Goal: Task Accomplishment & Management: Complete application form

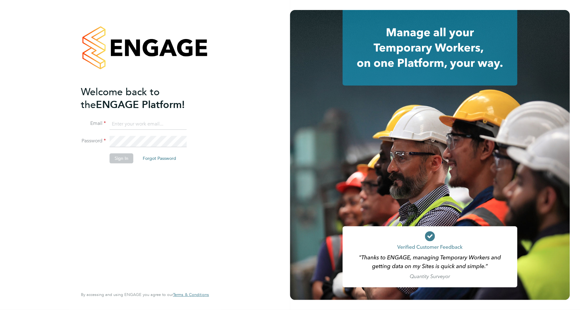
type input "emma.dolan@vistry.co.uk"
click at [167, 133] on li "Email emma.dolan@vistry.co.uk" at bounding box center [142, 127] width 122 height 17
click at [127, 159] on button "Sign In" at bounding box center [122, 159] width 24 height 10
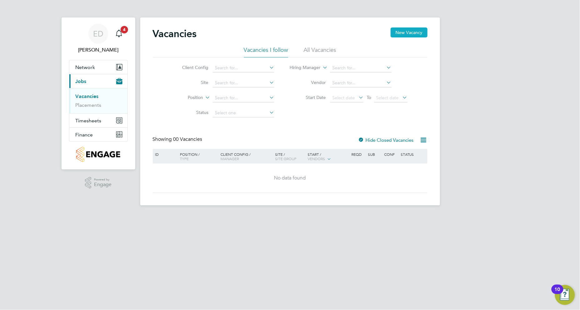
click at [410, 34] on button "New Vacancy" at bounding box center [409, 32] width 37 height 10
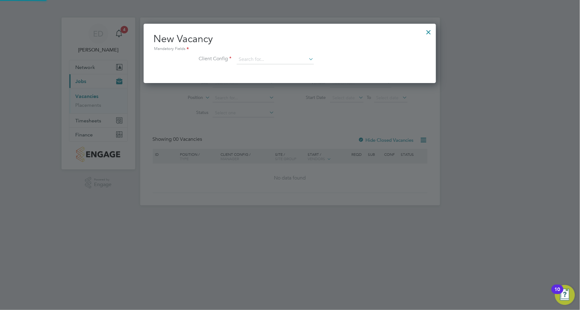
scroll to position [59, 293]
click at [251, 63] on input at bounding box center [275, 59] width 77 height 9
click at [279, 132] on li "Countryside Properties UK Ltd" at bounding box center [316, 136] width 160 height 8
type input "Countryside Properties UK Ltd"
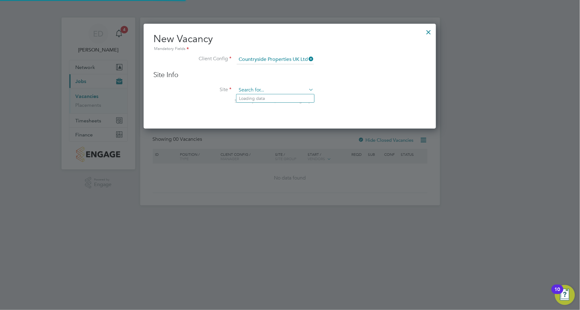
click at [260, 87] on input at bounding box center [275, 90] width 77 height 9
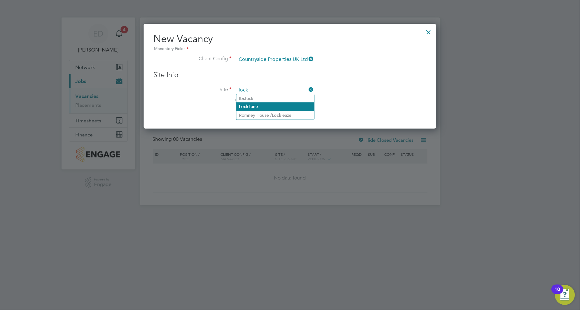
click at [251, 104] on li "Lock Lane" at bounding box center [275, 106] width 78 height 8
type input "Lock Lane"
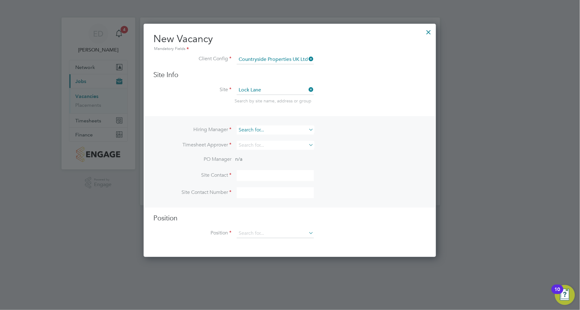
click at [243, 129] on input at bounding box center [275, 130] width 77 height 9
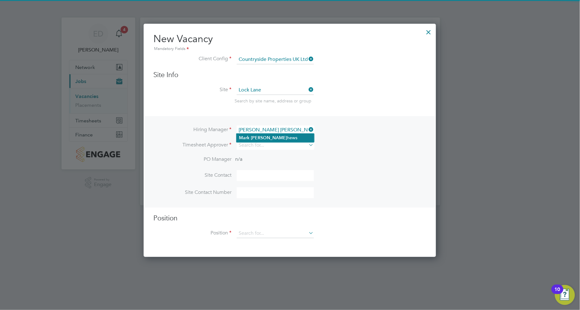
click at [278, 141] on li "[PERSON_NAME]" at bounding box center [275, 138] width 78 height 8
type input "[PERSON_NAME]"
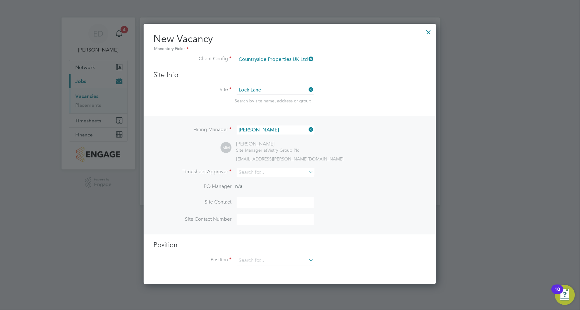
scroll to position [260, 293]
click at [263, 169] on input at bounding box center [275, 172] width 77 height 9
click at [261, 180] on li "Ma [PERSON_NAME]" at bounding box center [275, 180] width 78 height 8
type input "[PERSON_NAME]"
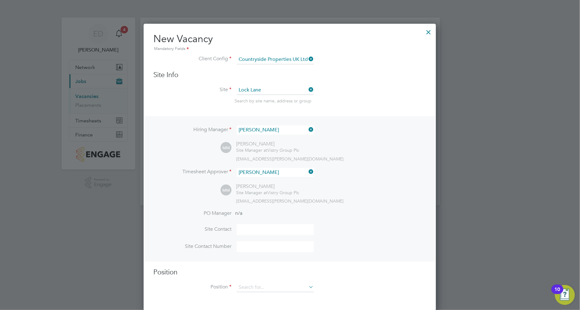
click at [306, 213] on li "PO Manager n/a" at bounding box center [290, 217] width 272 height 14
click at [265, 228] on input at bounding box center [275, 229] width 77 height 11
type input "[PERSON_NAME]"
type input "07977 717144"
type input "for"
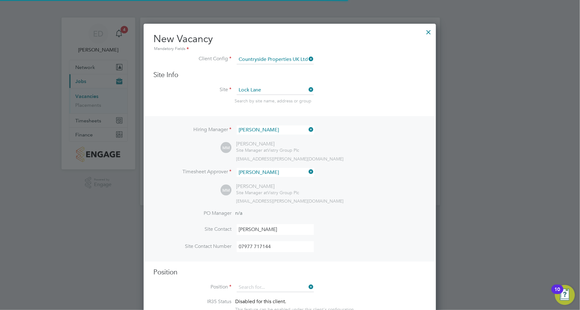
scroll to position [2, 3]
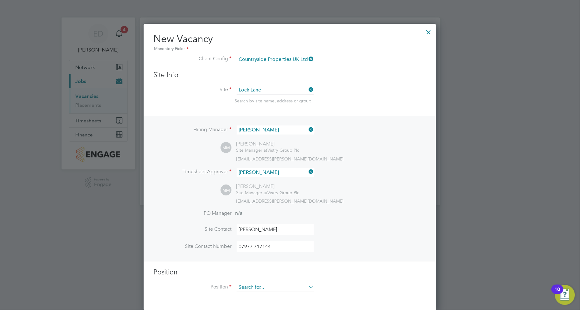
click at [287, 285] on input at bounding box center [275, 287] width 77 height 9
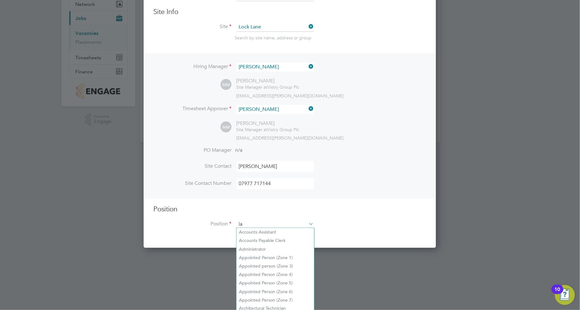
scroll to position [897, 293]
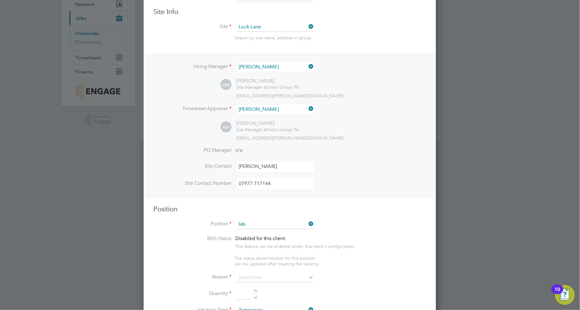
click at [292, 232] on li "General Lab ourer (Zone 1)" at bounding box center [275, 232] width 78 height 8
type input "General Labourer (Zone 1)"
type textarea "- General labouring duties - Supporting the trades on site - Moving materials a…"
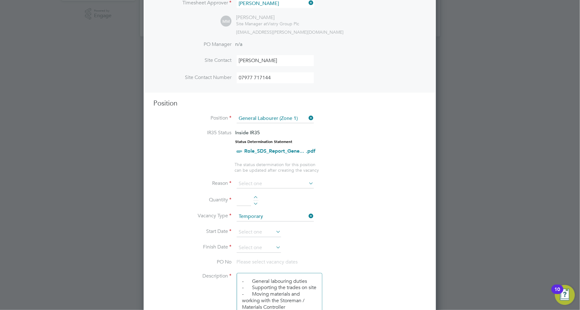
scroll to position [202, 0]
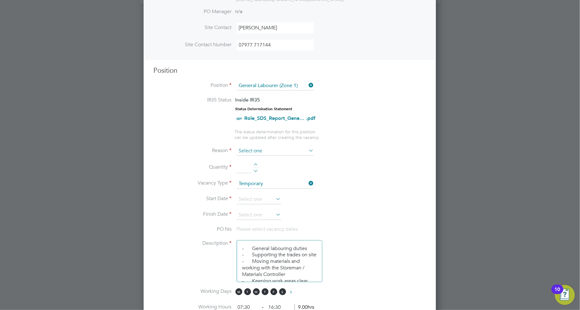
click at [272, 147] on input at bounding box center [275, 151] width 77 height 9
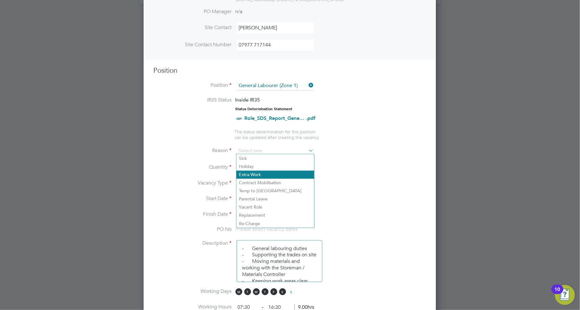
click at [269, 176] on li "Extra Work" at bounding box center [275, 175] width 78 height 8
type input "Extra Work"
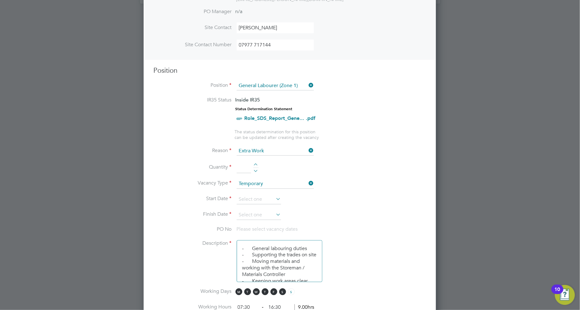
click at [256, 163] on div at bounding box center [255, 165] width 5 height 4
type input "1"
click at [275, 198] on icon at bounding box center [275, 199] width 0 height 9
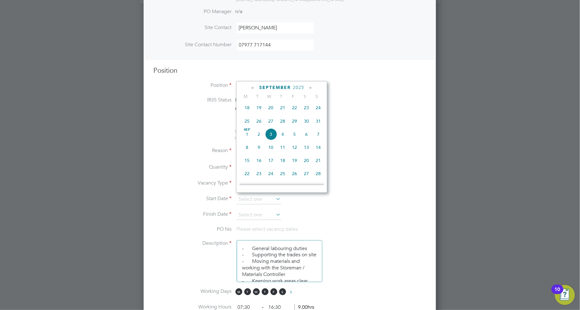
click at [271, 137] on span "3" at bounding box center [271, 134] width 12 height 12
type input "[DATE]"
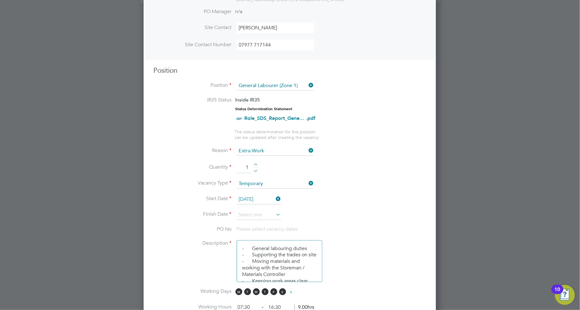
click at [275, 212] on icon at bounding box center [275, 215] width 0 height 9
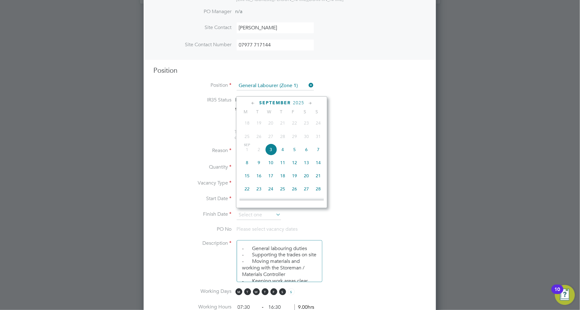
click at [296, 152] on span "5" at bounding box center [295, 150] width 12 height 12
type input "[DATE]"
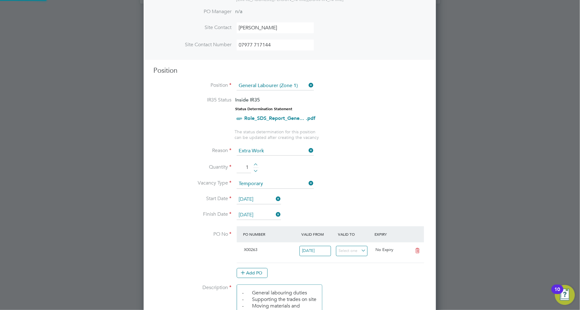
scroll to position [11, 58]
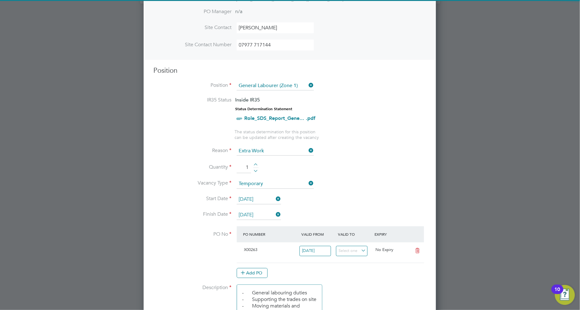
click at [373, 192] on li "Vacancy Type Temporary" at bounding box center [290, 188] width 272 height 16
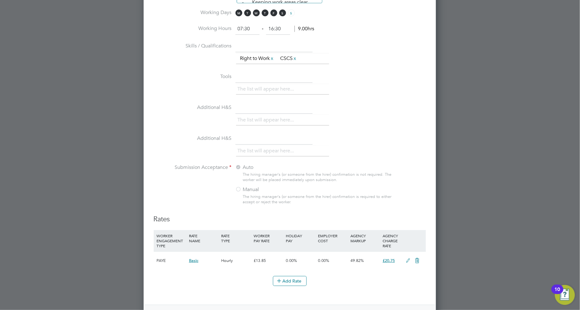
scroll to position [0, 0]
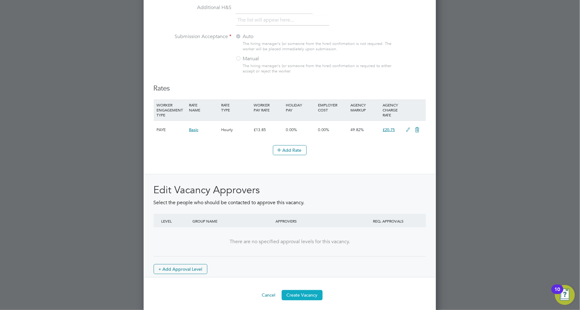
click at [304, 290] on button "Create Vacancy" at bounding box center [302, 295] width 41 height 10
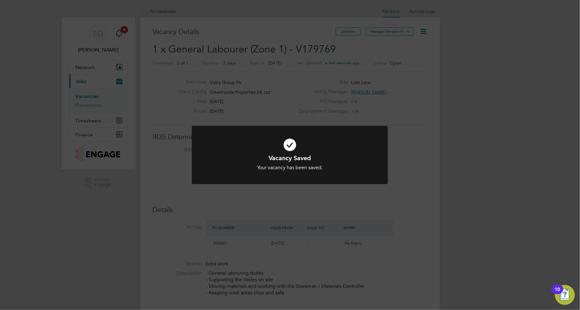
click at [404, 34] on div "Vacancy Saved Your vacancy has been saved. Cancel Okay" at bounding box center [290, 155] width 580 height 310
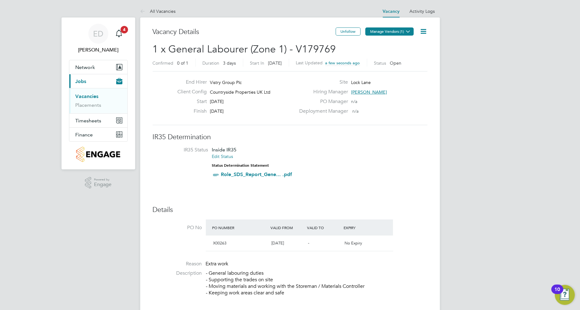
click at [402, 32] on button "Manage Vendors (1)" at bounding box center [390, 31] width 48 height 8
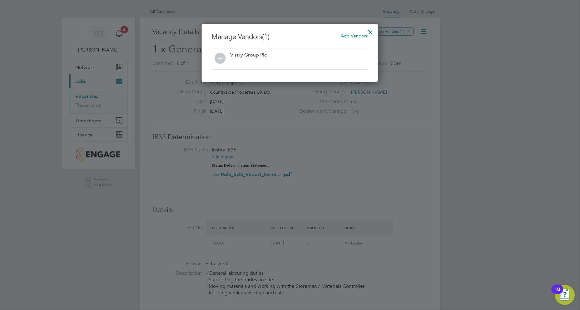
click at [357, 36] on span "Add Vendors" at bounding box center [354, 36] width 27 height 6
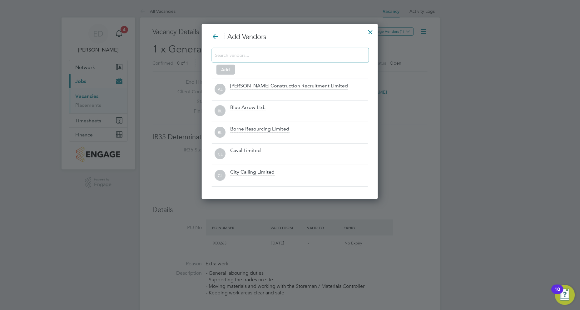
click at [316, 52] on input at bounding box center [285, 55] width 141 height 8
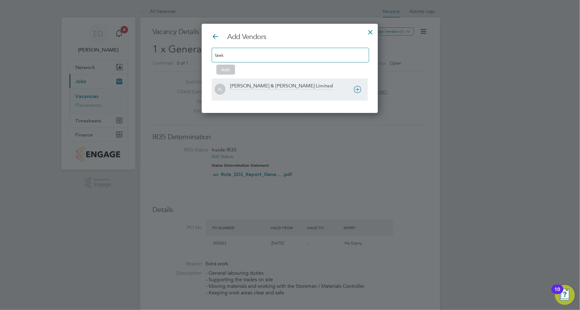
type input "fawk"
click at [272, 85] on div "[PERSON_NAME] & [PERSON_NAME] Limited" at bounding box center [282, 86] width 103 height 7
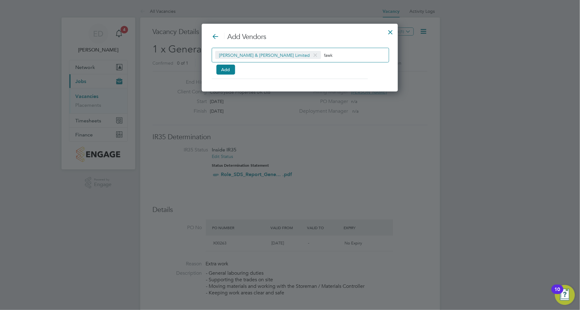
click at [324, 57] on input "fawk" at bounding box center [343, 55] width 39 height 8
type input "f"
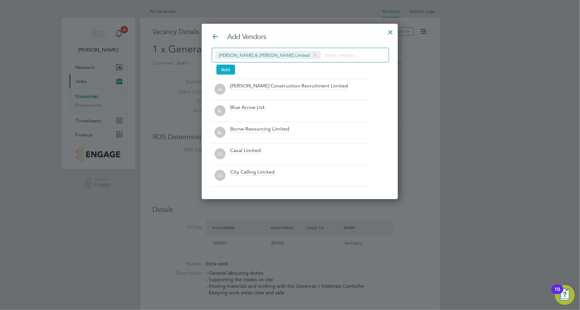
click at [228, 71] on button "Add" at bounding box center [225, 70] width 19 height 10
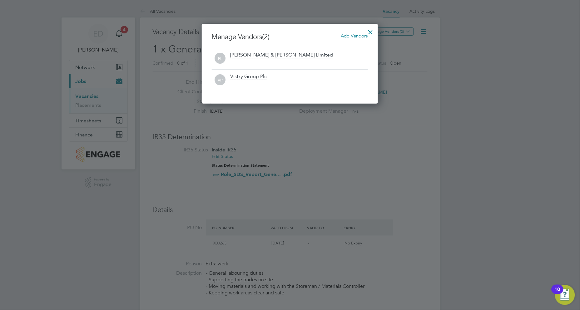
click at [371, 32] on div at bounding box center [370, 30] width 11 height 11
